Goal: Task Accomplishment & Management: Use online tool/utility

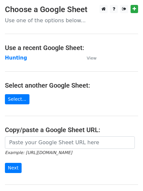
click at [12, 53] on main "Choose a Google Sheet Use one of the options below... Use a recent Google Sheet…" at bounding box center [71, 106] width 143 height 203
click at [14, 59] on strong "Hunting" at bounding box center [16, 58] width 22 height 6
click at [17, 58] on strong "Hunting" at bounding box center [16, 58] width 22 height 6
click at [16, 58] on strong "Hunting" at bounding box center [16, 58] width 22 height 6
click at [11, 59] on strong "Hunting" at bounding box center [16, 58] width 22 height 6
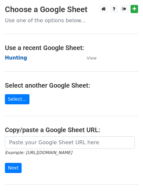
click at [15, 59] on strong "Hunting" at bounding box center [16, 58] width 22 height 6
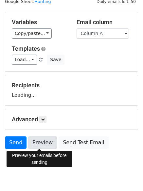
scroll to position [37, 0]
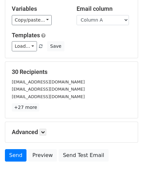
click at [42, 109] on p "+27 more" at bounding box center [71, 107] width 119 height 8
click at [43, 132] on icon at bounding box center [43, 132] width 4 height 4
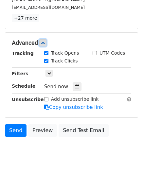
scroll to position [126, 0]
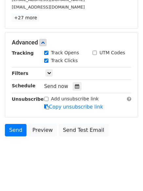
click at [75, 80] on div "Tracking Track Opens UTM Codes Track Clicks Filters Only include spreadsheet ro…" at bounding box center [71, 79] width 119 height 61
click at [74, 92] on div "Tracking Track Opens UTM Codes Track Clicks Filters Only include spreadsheet ro…" at bounding box center [71, 79] width 119 height 61
click at [75, 88] on icon at bounding box center [77, 86] width 4 height 5
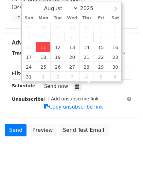
type input "2025-08-11 12:00"
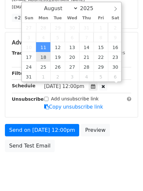
scroll to position [0, 0]
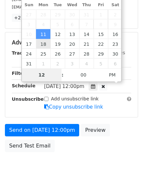
type input "4"
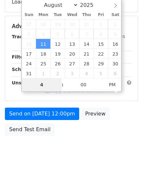
scroll to position [126, 0]
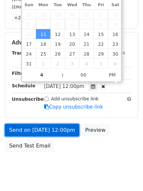
type input "2025-08-11 16:00"
click at [37, 128] on link "Send on Aug 11 at 12:00pm" at bounding box center [42, 130] width 74 height 12
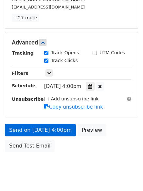
scroll to position [117, 0]
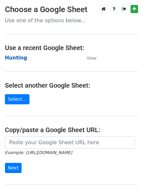
click at [18, 57] on strong "Hunting" at bounding box center [16, 58] width 22 height 6
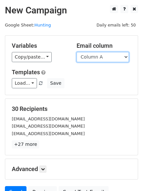
click at [97, 59] on select "Column A Column B Column C" at bounding box center [102, 57] width 52 height 10
select select "Column B"
click at [76, 52] on select "Column A Column B Column C" at bounding box center [102, 57] width 52 height 10
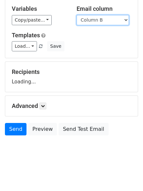
scroll to position [37, 0]
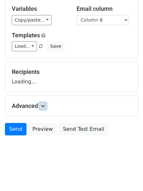
click at [42, 105] on icon at bounding box center [43, 106] width 4 height 4
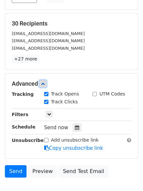
scroll to position [127, 0]
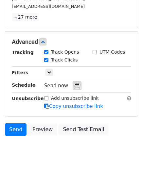
click at [75, 86] on icon at bounding box center [77, 85] width 4 height 5
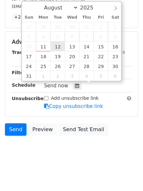
type input "2025-08-12 12:00"
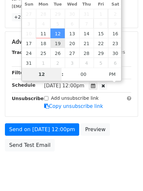
scroll to position [117, 0]
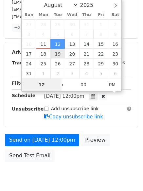
type input "5"
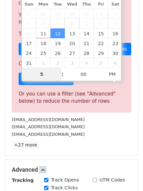
scroll to position [271, 0]
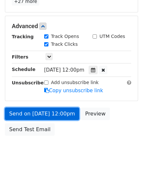
type input "2025-08-12 17:00"
click at [38, 115] on link "Send on Aug 12 at 12:00pm" at bounding box center [42, 113] width 74 height 12
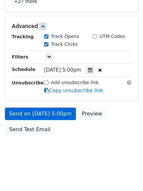
scroll to position [117, 0]
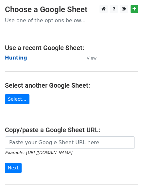
click at [21, 56] on strong "Hunting" at bounding box center [16, 58] width 22 height 6
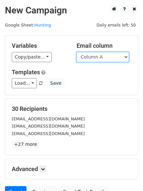
click at [106, 59] on select "Column A Column B Column C" at bounding box center [102, 57] width 52 height 10
select select "Column C"
click at [76, 52] on select "Column A Column B Column C" at bounding box center [102, 57] width 52 height 10
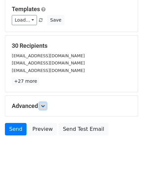
click at [44, 103] on link at bounding box center [42, 105] width 7 height 7
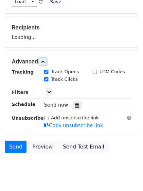
scroll to position [101, 0]
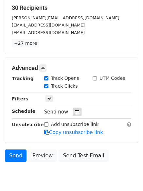
click at [75, 112] on icon at bounding box center [77, 111] width 4 height 5
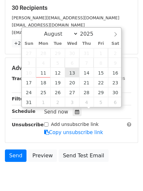
type input "2025-08-13 12:00"
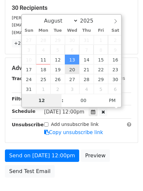
type input "6"
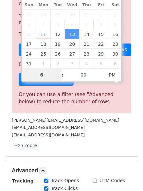
scroll to position [271, 0]
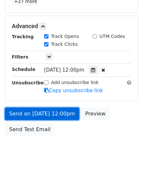
type input "2025-08-13 18:00"
click at [38, 113] on link "Send on Aug 13 at 12:00pm" at bounding box center [42, 113] width 74 height 12
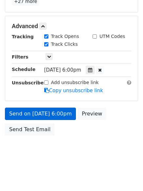
scroll to position [117, 0]
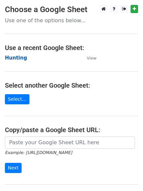
click at [19, 58] on strong "Hunting" at bounding box center [16, 58] width 22 height 6
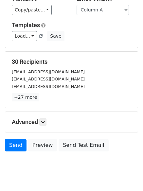
scroll to position [63, 0]
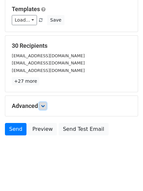
click at [43, 104] on icon at bounding box center [43, 106] width 4 height 4
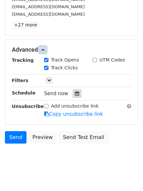
scroll to position [122, 0]
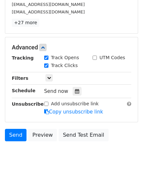
click at [73, 86] on div "Tracking Track Opens UTM Codes Track Clicks Filters Only include spreadsheet ro…" at bounding box center [71, 84] width 119 height 61
click at [75, 89] on icon at bounding box center [77, 91] width 4 height 5
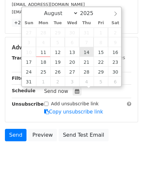
type input "2025-08-14 12:00"
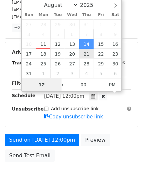
type input "7"
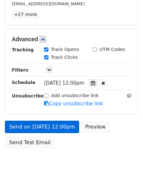
scroll to position [271, 0]
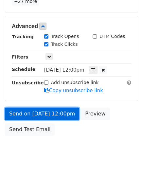
type input "2025-08-14 19:00"
click at [42, 111] on link "Send on Aug 14 at 12:00pm" at bounding box center [42, 113] width 74 height 12
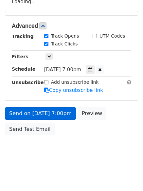
scroll to position [117, 0]
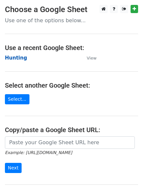
click at [20, 58] on strong "Hunting" at bounding box center [16, 58] width 22 height 6
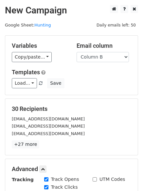
select select "Column B"
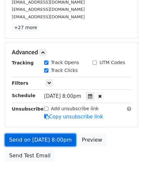
click at [38, 139] on link "Send on [DATE] 8:00pm" at bounding box center [40, 140] width 71 height 12
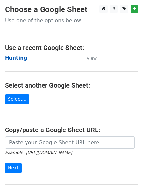
click at [24, 57] on strong "Hunting" at bounding box center [16, 58] width 22 height 6
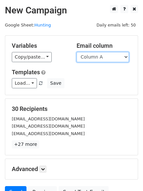
click at [100, 57] on select "Column A Column B Column C" at bounding box center [102, 57] width 52 height 10
select select "Column C"
click at [76, 52] on select "Column A Column B Column C" at bounding box center [102, 57] width 52 height 10
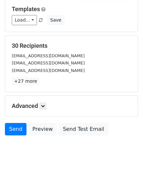
scroll to position [37, 0]
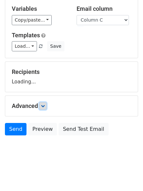
click at [44, 103] on link at bounding box center [42, 105] width 7 height 7
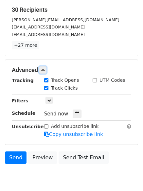
scroll to position [101, 0]
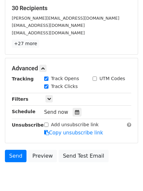
drag, startPoint x: 73, startPoint y: 109, endPoint x: 92, endPoint y: 98, distance: 22.2
click at [73, 109] on div at bounding box center [77, 112] width 9 height 8
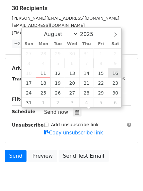
type input "[DATE] 12:00"
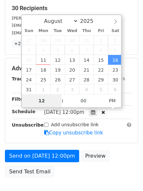
type input "9"
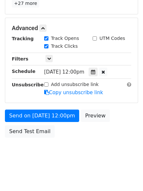
scroll to position [271, 0]
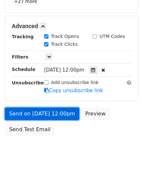
type input "[DATE] 21:00"
click at [36, 112] on link "Send on [DATE] 12:00pm" at bounding box center [42, 113] width 74 height 12
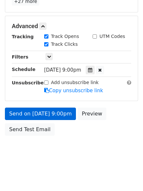
scroll to position [117, 0]
